Goal: Task Accomplishment & Management: Complete application form

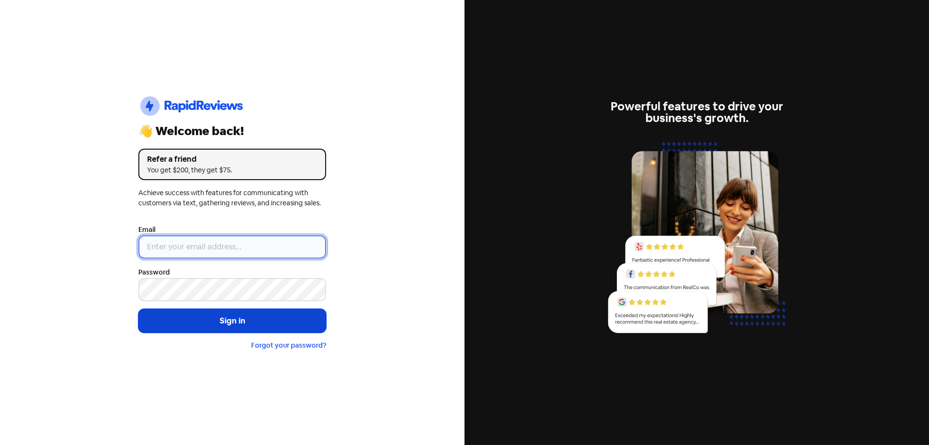
type input "[EMAIL_ADDRESS][DOMAIN_NAME]"
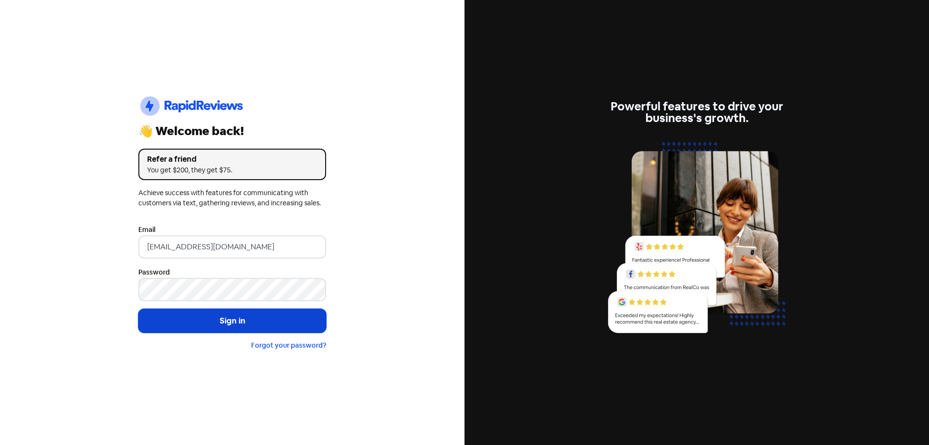
click at [230, 314] on button "Sign in" at bounding box center [232, 321] width 188 height 24
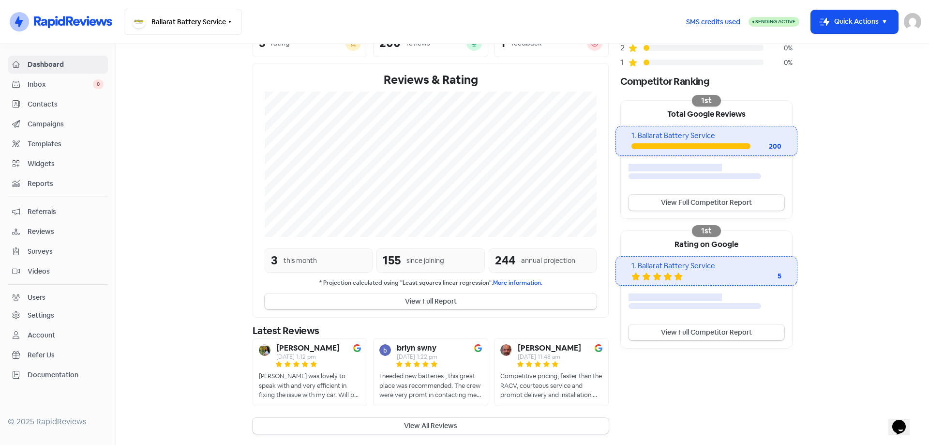
scroll to position [141, 0]
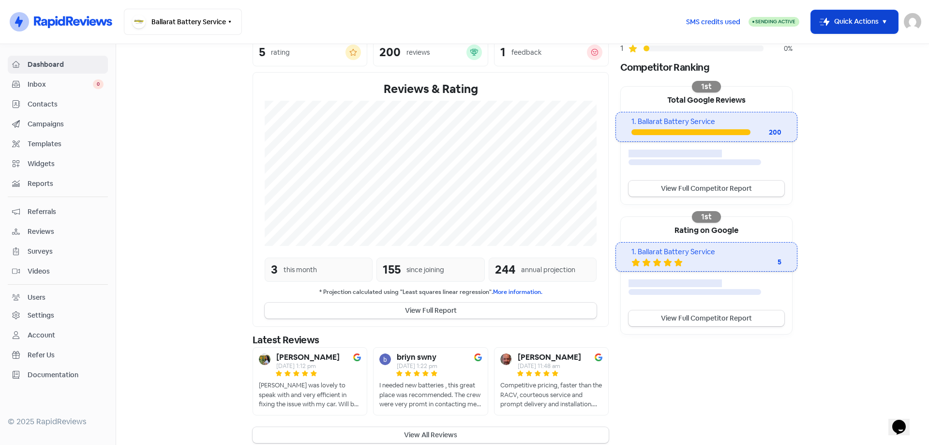
click at [858, 11] on button "Icon For Thunder-move Quick Actions" at bounding box center [854, 21] width 87 height 23
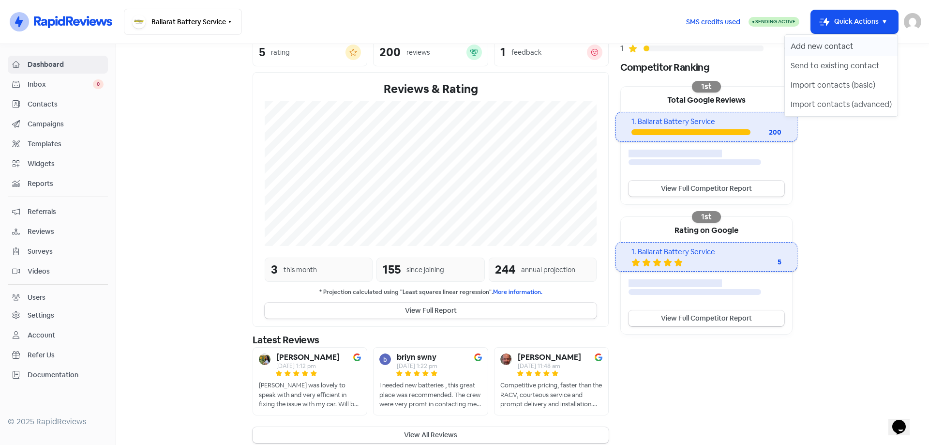
click at [824, 50] on button "Add new contact" at bounding box center [841, 46] width 113 height 19
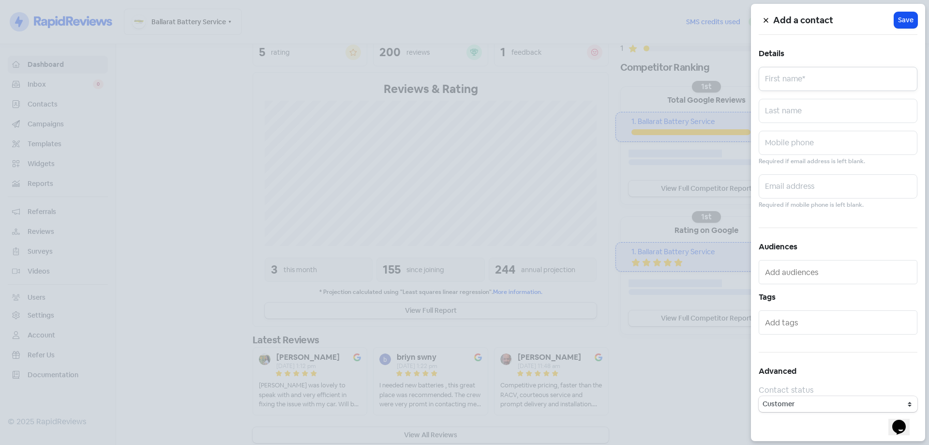
click at [784, 76] on input "text" at bounding box center [838, 79] width 159 height 24
paste input "0428911136"
type input "0428911136"
click at [803, 149] on input "text" at bounding box center [838, 143] width 159 height 24
paste input "0428911136"
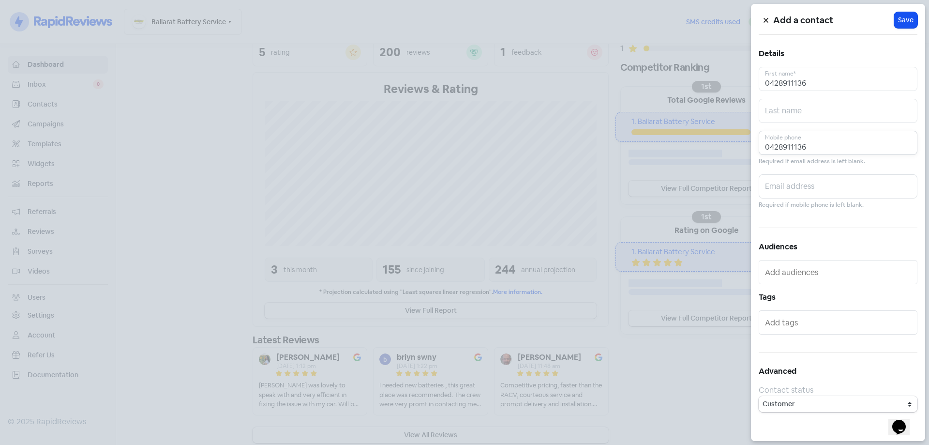
type input "0428911136"
drag, startPoint x: 853, startPoint y: 87, endPoint x: 681, endPoint y: 108, distance: 173.6
click at [688, 444] on div "Add a contact Icon For Loading Save Details 0428911136 First name* Last name [P…" at bounding box center [464, 445] width 929 height 0
type input "[PERSON_NAME]"
click at [914, 21] on button "Icon For Loading Save" at bounding box center [905, 20] width 23 height 16
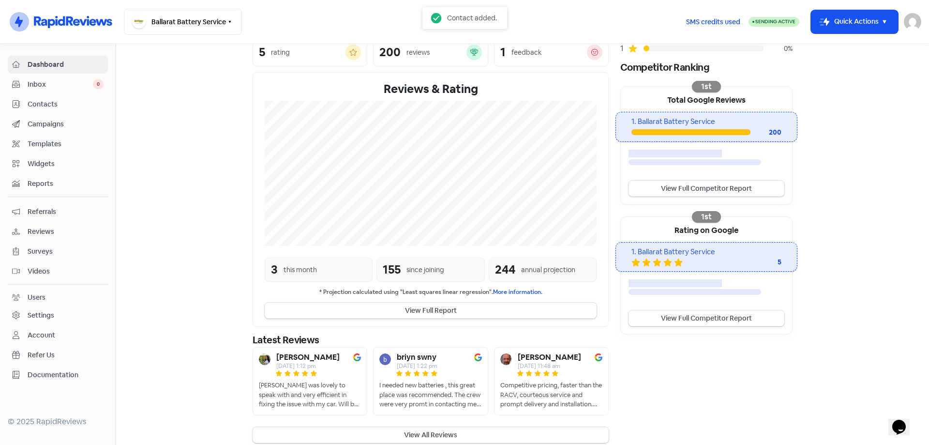
scroll to position [0, 0]
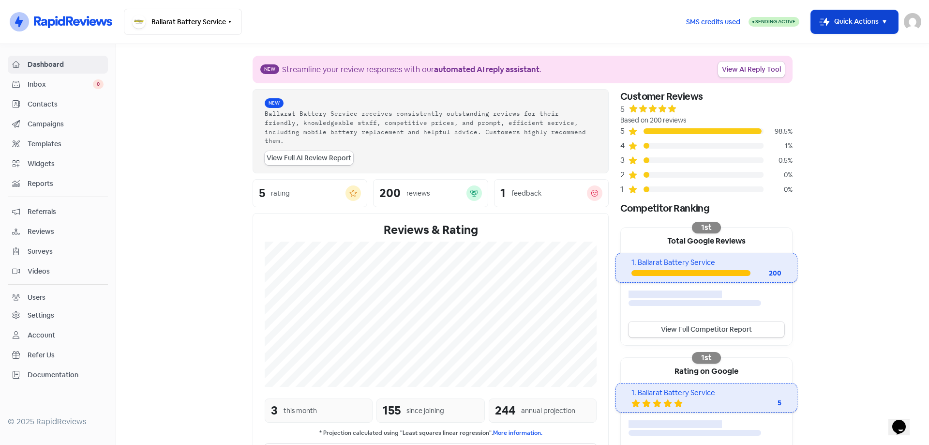
click at [836, 28] on button "Icon For Thunder-move Quick Actions" at bounding box center [854, 21] width 87 height 23
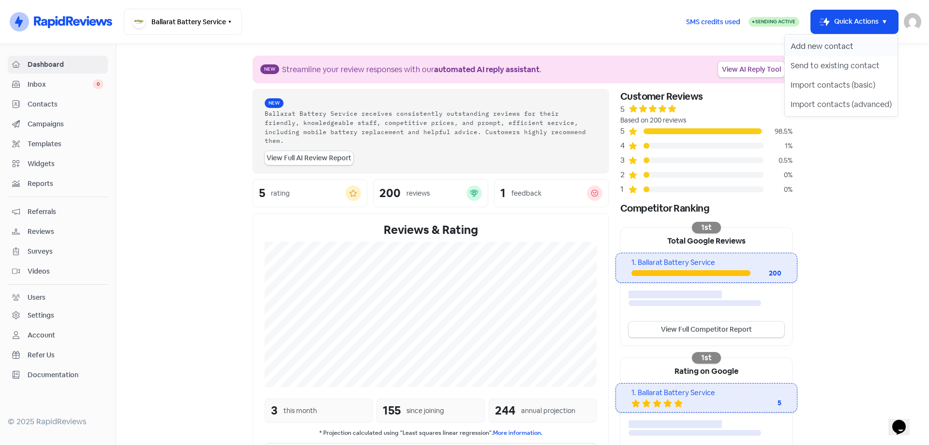
click at [838, 49] on button "Add new contact" at bounding box center [841, 46] width 113 height 19
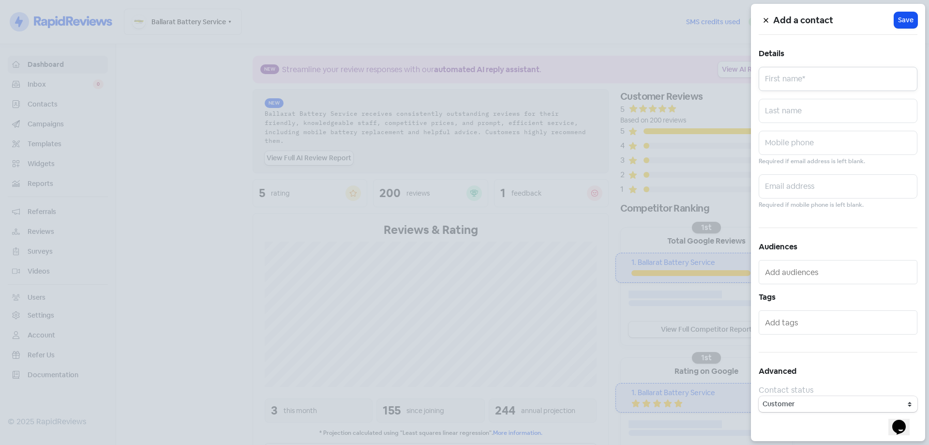
click at [807, 88] on input "text" at bounding box center [838, 79] width 159 height 24
type input "[PERSON_NAME]"
drag, startPoint x: 825, startPoint y: 131, endPoint x: 824, endPoint y: 136, distance: 5.3
click at [825, 135] on input "text" at bounding box center [838, 143] width 159 height 24
paste input "0438 818 322"
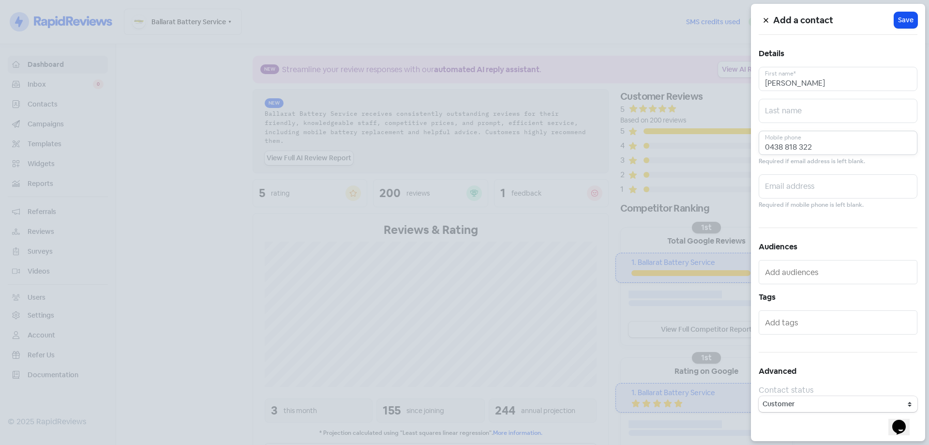
click at [798, 147] on input "0438 818 322" at bounding box center [838, 143] width 159 height 24
click at [785, 145] on input "0438 818322" at bounding box center [838, 143] width 159 height 24
type input "0438818322"
click at [904, 21] on span "Save" at bounding box center [905, 20] width 15 height 10
